Goal: Information Seeking & Learning: Find specific fact

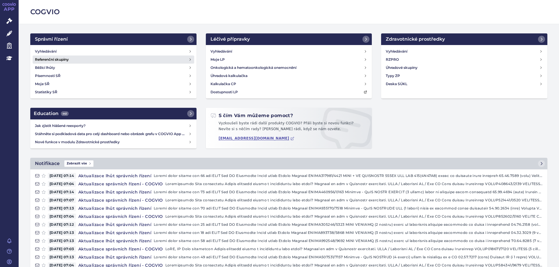
click at [48, 56] on link "Referenční skupiny" at bounding box center [113, 60] width 161 height 8
click at [49, 54] on h4 "Vyhledávání" at bounding box center [46, 52] width 22 height 6
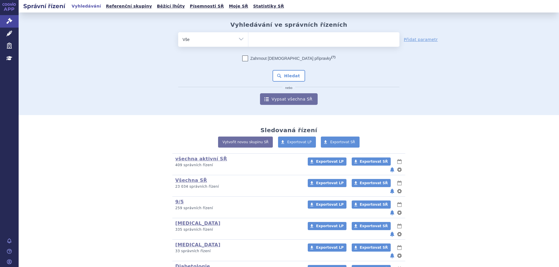
click at [326, 31] on div "Vyhledávání ve správních řízeních odstranit Vše Spisová značka Od" at bounding box center [288, 63] width 367 height 84
click at [326, 37] on ul at bounding box center [323, 38] width 151 height 12
click at [248, 37] on select at bounding box center [248, 39] width 0 height 15
click at [324, 41] on ul at bounding box center [323, 38] width 151 height 12
click at [248, 41] on select at bounding box center [248, 39] width 0 height 15
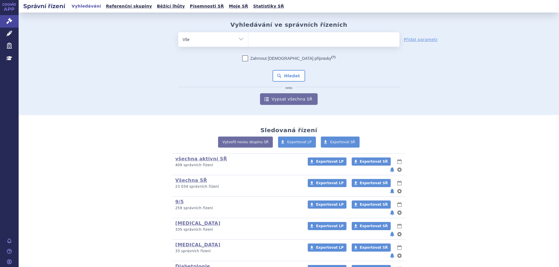
click at [324, 40] on ul at bounding box center [323, 38] width 151 height 12
click at [248, 40] on select at bounding box center [248, 39] width 0 height 15
type input "lyn"
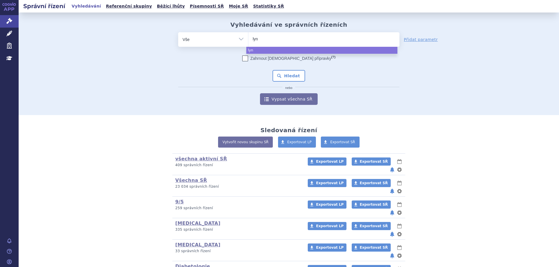
type input "lynp"
type input "lynpa"
type input "lynparza"
select select "[MEDICAL_DATA]"
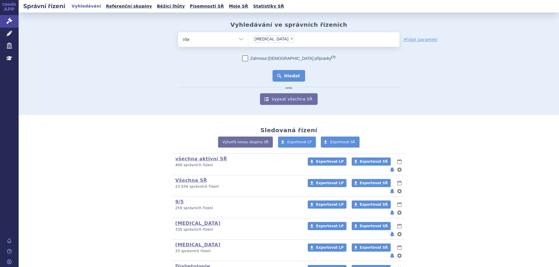
click at [272, 76] on button "Hledat" at bounding box center [288, 76] width 33 height 12
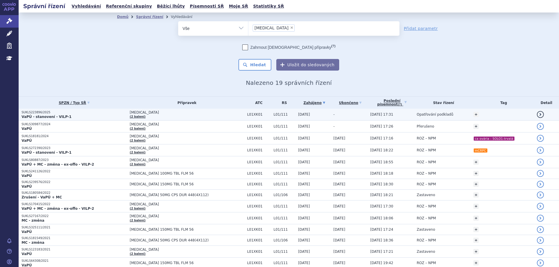
click at [41, 120] on td "SUKLS223896/2025 VaPÚ - stanovení - VILP-1" at bounding box center [73, 115] width 108 height 12
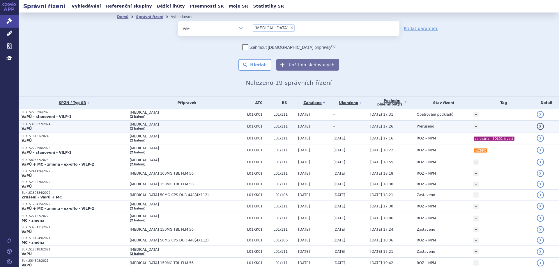
click at [46, 123] on p "SUKLS309877/2024" at bounding box center [74, 124] width 105 height 4
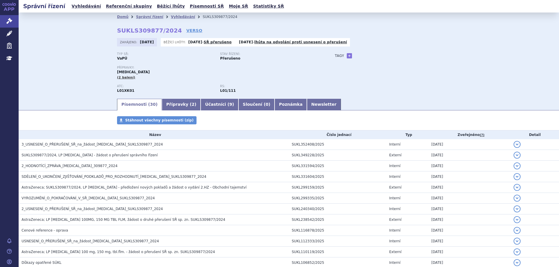
click at [51, 148] on h3 "3_USNESENÍ_O_PŘERUŠENÍ_SŘ_na_žádost_[MEDICAL_DATA]_SUKLS309877_2024" at bounding box center [155, 145] width 267 height 6
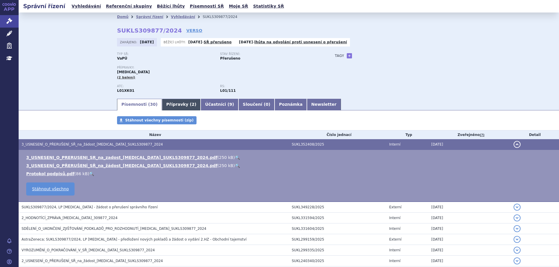
click at [162, 106] on link "Přípravky ( 2 )" at bounding box center [181, 105] width 39 height 12
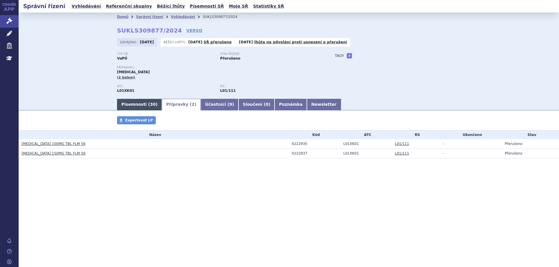
click at [141, 104] on link "Písemnosti ( 30 )" at bounding box center [139, 105] width 45 height 12
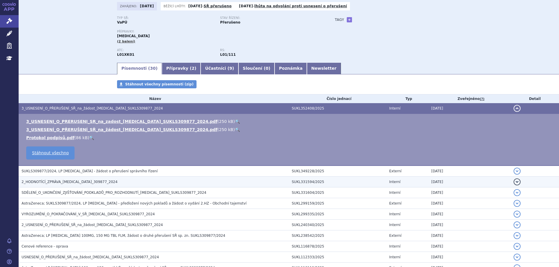
scroll to position [87, 0]
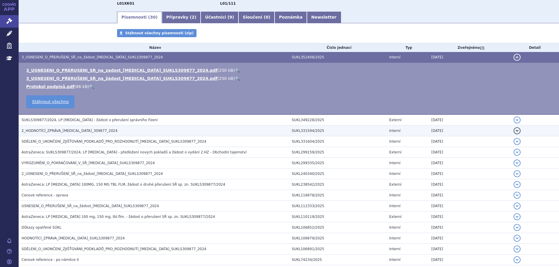
click at [63, 133] on span "2_HODNOTÍCÍ_ZPRÁVA_[MEDICAL_DATA]_309877_2024" at bounding box center [70, 131] width 96 height 4
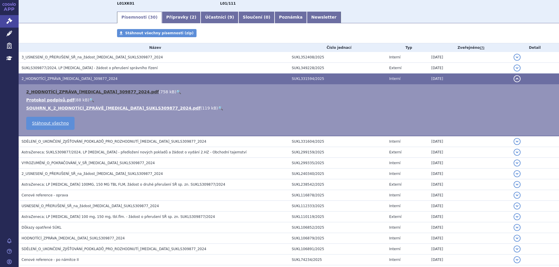
click at [83, 91] on link "2_HODNOTÍCÍ_ZPRÁVA_[MEDICAL_DATA]_309877_2024.pdf" at bounding box center [92, 92] width 132 height 5
click at [98, 90] on link "2_HODNOTÍCÍ_ZPRÁVA_[MEDICAL_DATA]_309877_2024.pdf" at bounding box center [92, 92] width 132 height 5
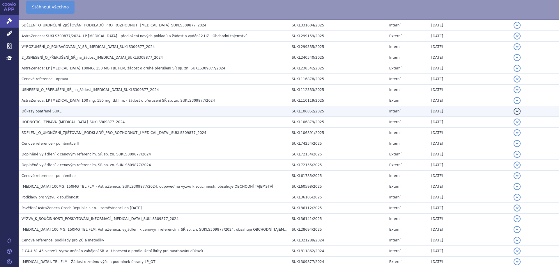
scroll to position [282, 0]
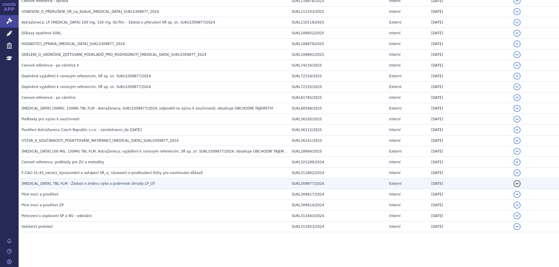
click at [56, 185] on span "[MEDICAL_DATA], TBL FLM - Žádost o změnu výše a podmínek úhrady LP_OT" at bounding box center [89, 184] width 134 height 4
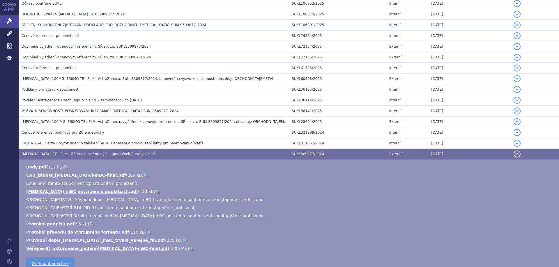
scroll to position [288, 0]
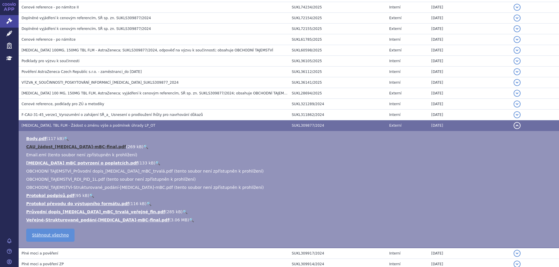
click at [57, 145] on link "CAU_žádost_[MEDICAL_DATA]-mBC-final.pdf" at bounding box center [76, 147] width 100 height 5
click at [33, 137] on link "Body.pdf" at bounding box center [36, 138] width 20 height 5
click at [47, 212] on link "Průvodní dopis_[MEDICAL_DATA]_mBC_trvalá_veřejné_fin.pdf" at bounding box center [95, 212] width 139 height 5
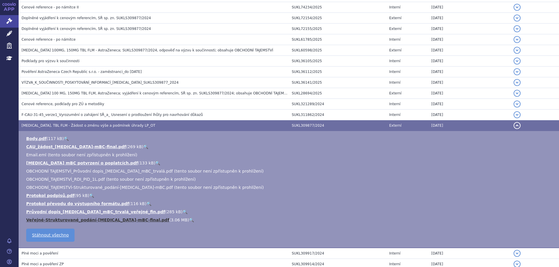
click at [63, 220] on link "Veřejné-Strukturované_podání-[MEDICAL_DATA]-mBC-final.pdf" at bounding box center [97, 220] width 143 height 5
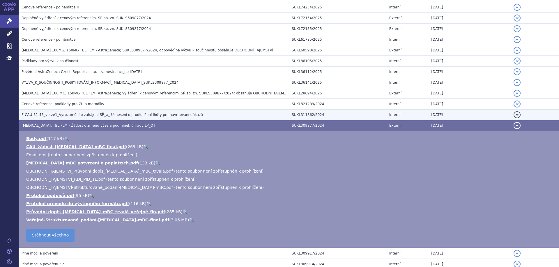
click at [52, 114] on span "F-CAU-31-45_verze1_Vyrozumění o zahájení SŘ_a_ Usnesení o prodloužení lhůty pro…" at bounding box center [112, 115] width 181 height 4
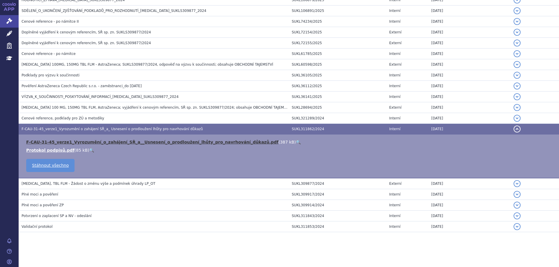
click at [60, 144] on link "F-CAU-31-45_verze1_Vyrozumění_o_zahájení_SŘ_a__Usnesení_o_prodloužení_lhůty_pro…" at bounding box center [152, 142] width 252 height 5
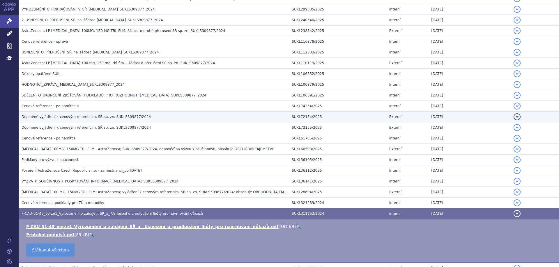
scroll to position [70, 0]
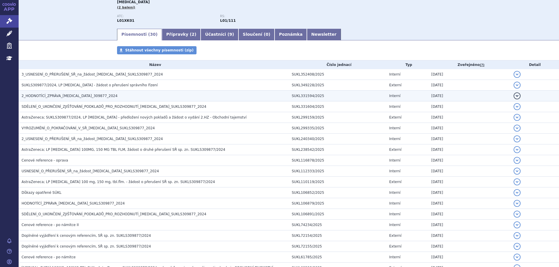
click at [45, 96] on span "2_HODNOTÍCÍ_ZPRÁVA_[MEDICAL_DATA]_309877_2024" at bounding box center [70, 96] width 96 height 4
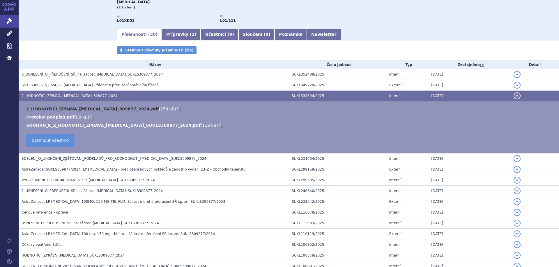
click at [48, 108] on link "2_HODNOTÍCÍ_ZPRÁVA_[MEDICAL_DATA]_309877_2024.pdf" at bounding box center [92, 109] width 132 height 5
